Goal: Find specific page/section

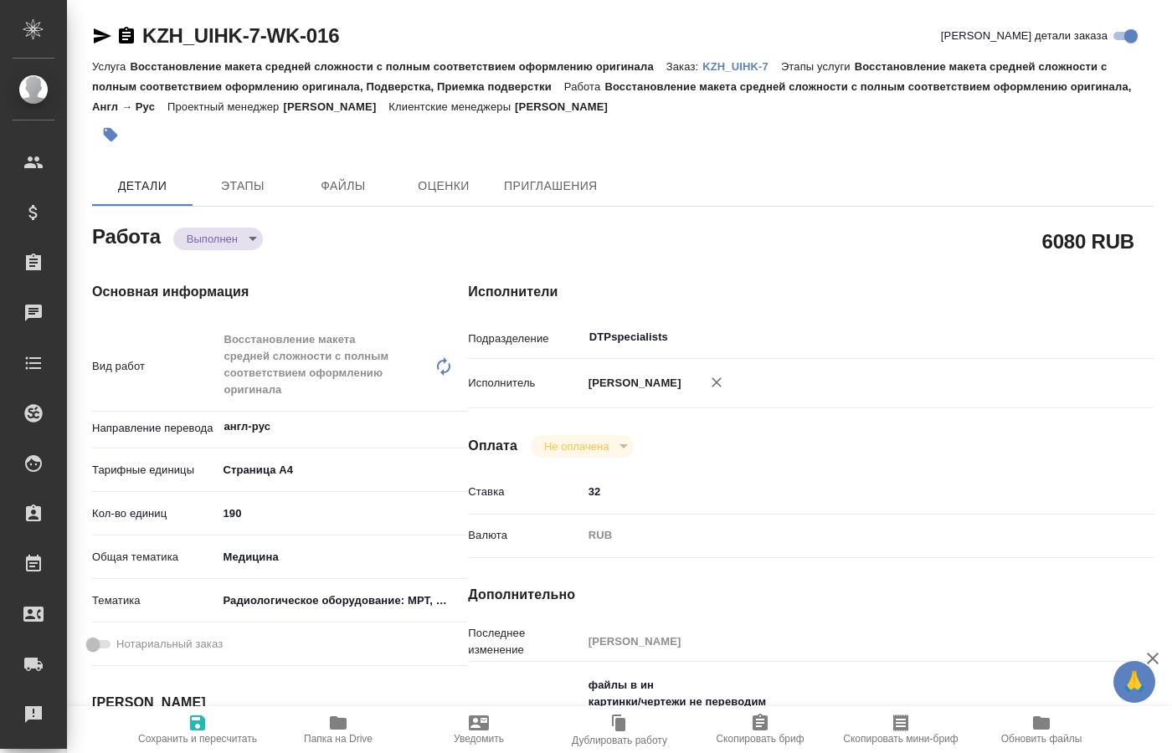
type textarea "x"
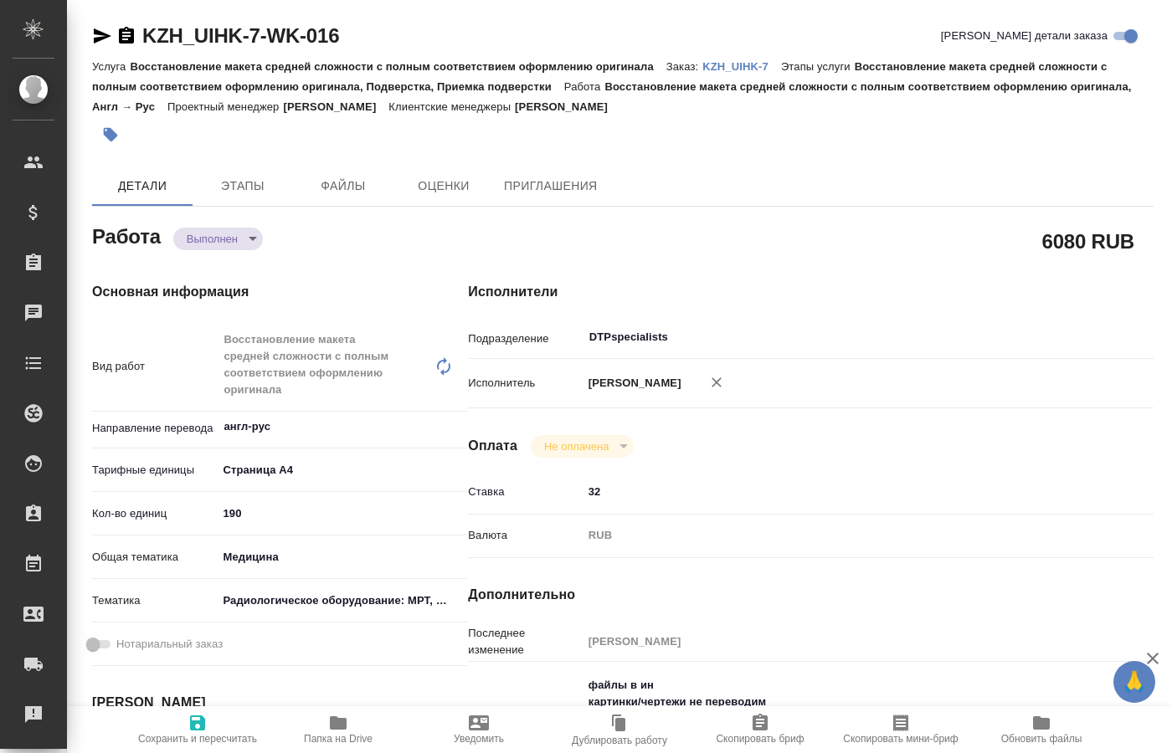
type textarea "x"
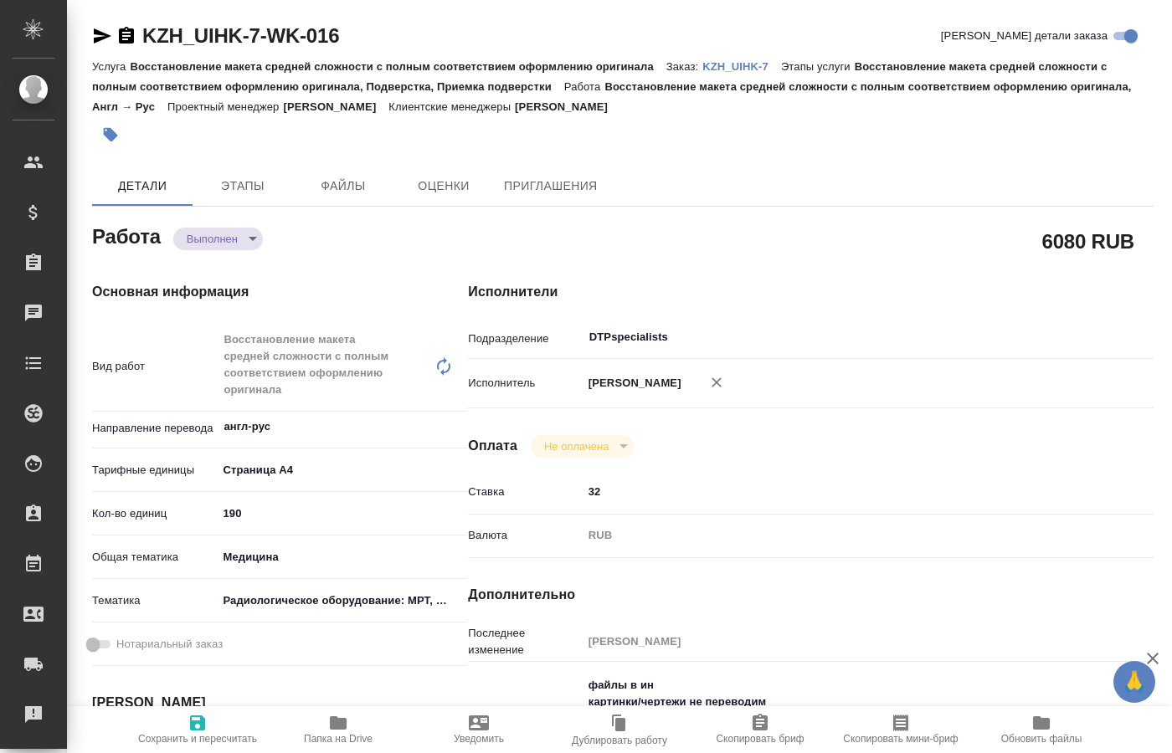
type textarea "x"
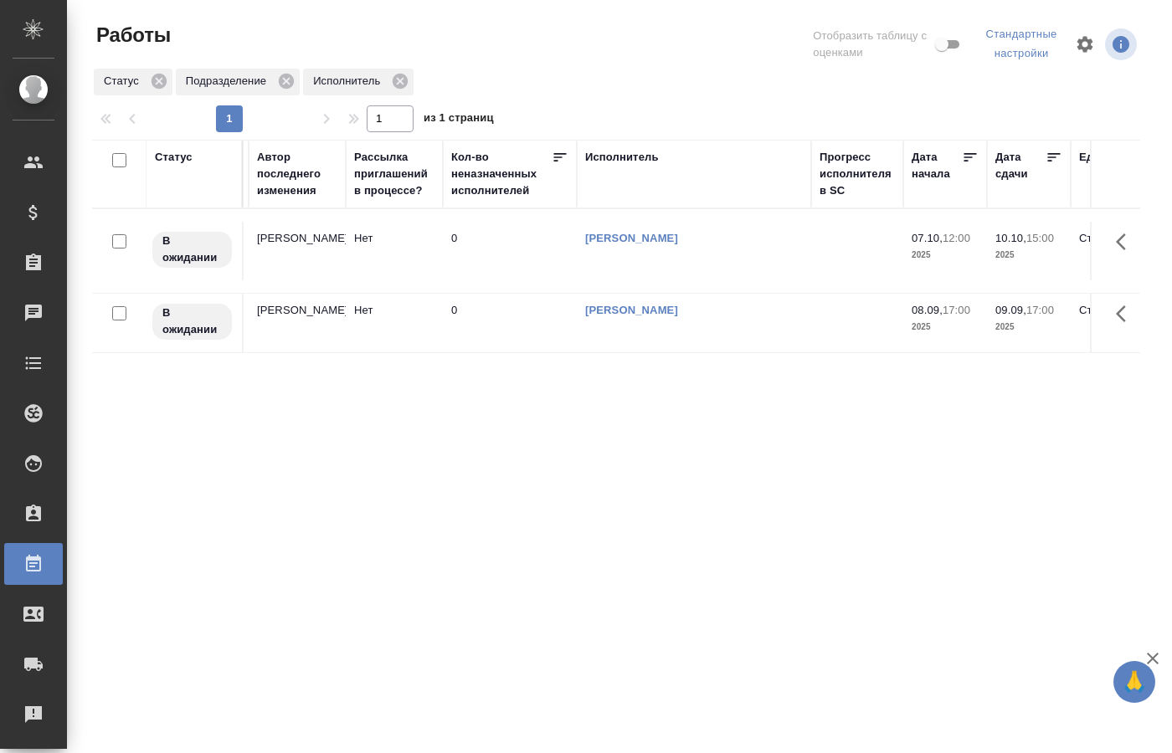
scroll to position [0, 782]
click at [655, 234] on link "[PERSON_NAME]" at bounding box center [629, 238] width 93 height 13
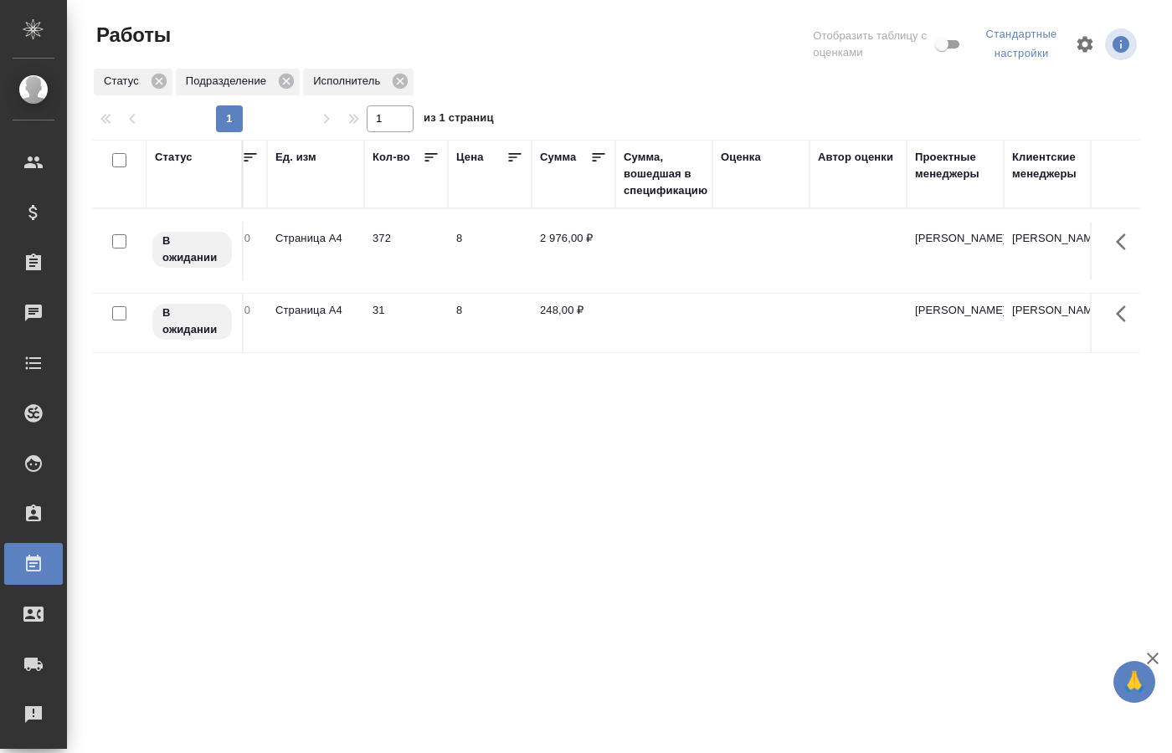
scroll to position [0, 0]
